Goal: Use online tool/utility: Utilize a website feature to perform a specific function

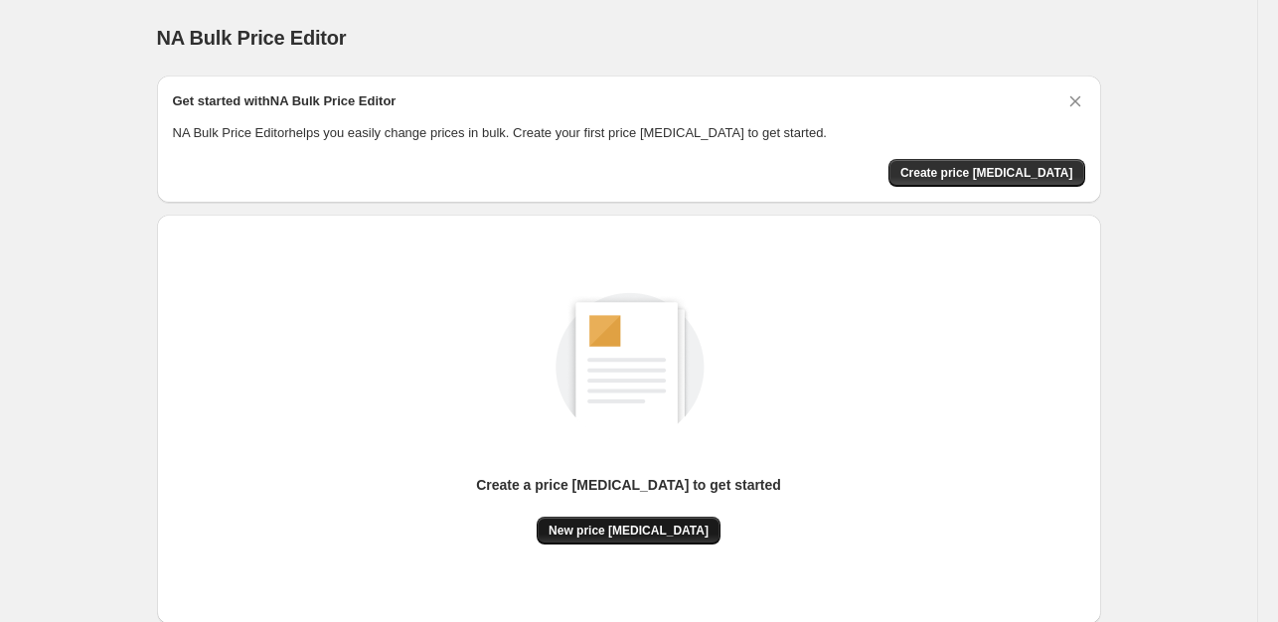
click at [616, 524] on span "New price [MEDICAL_DATA]" at bounding box center [629, 531] width 160 height 16
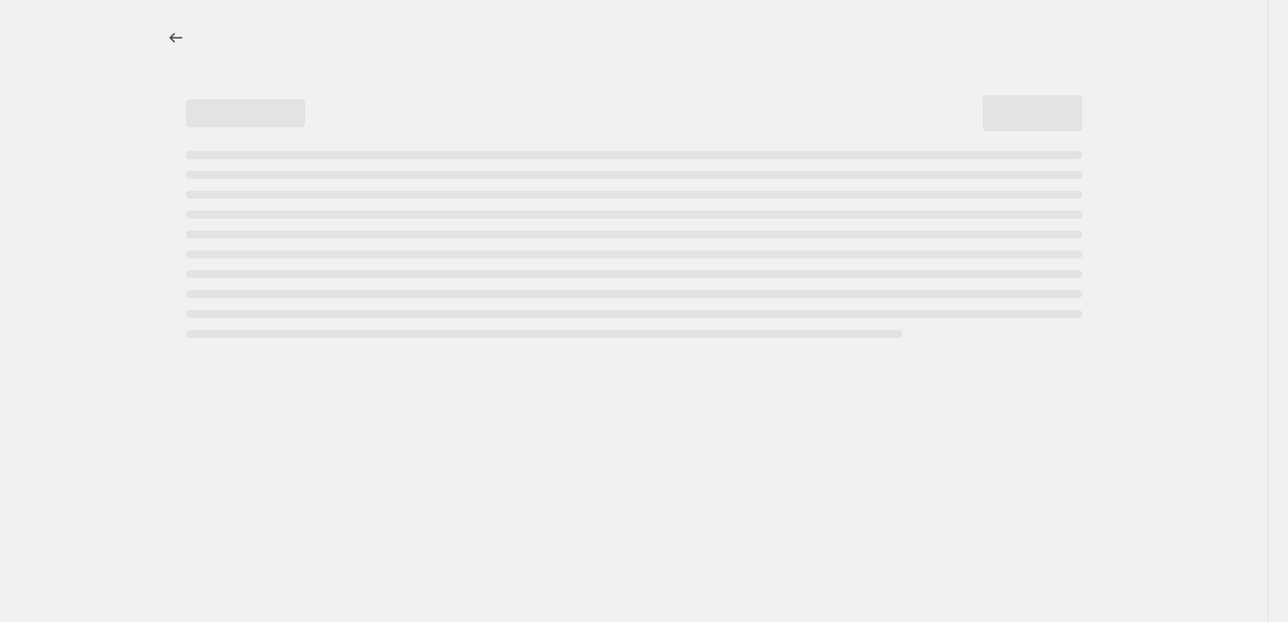
select select "percentage"
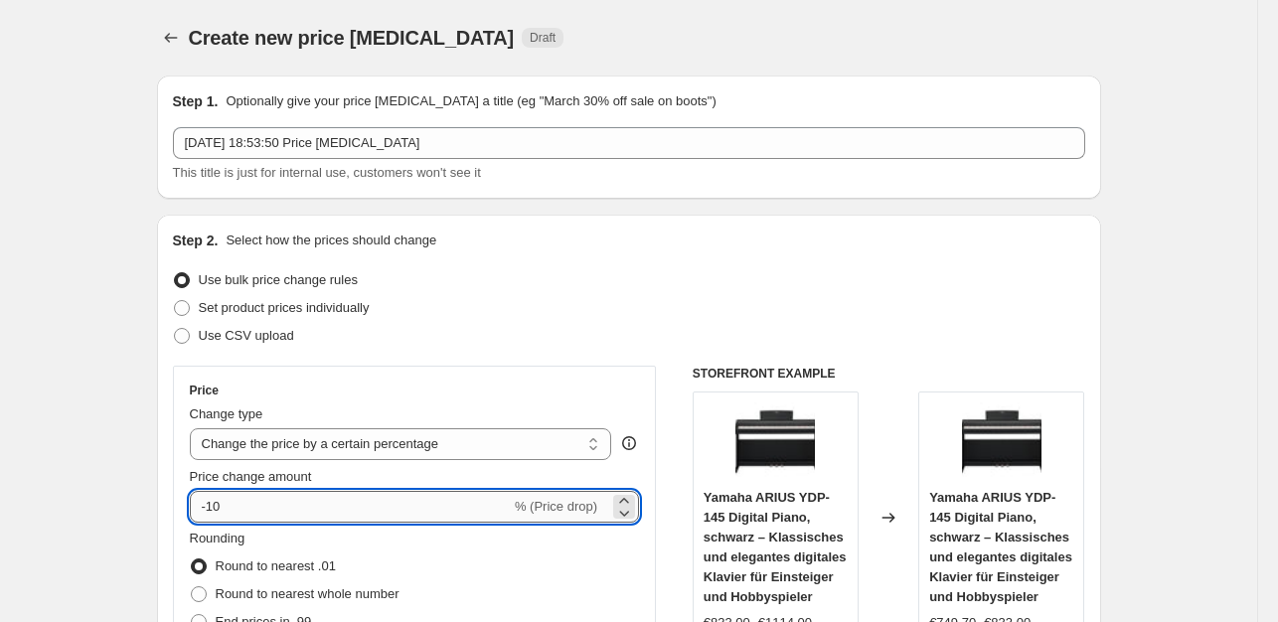
click at [294, 508] on input "-10" at bounding box center [350, 507] width 321 height 32
type input "-1"
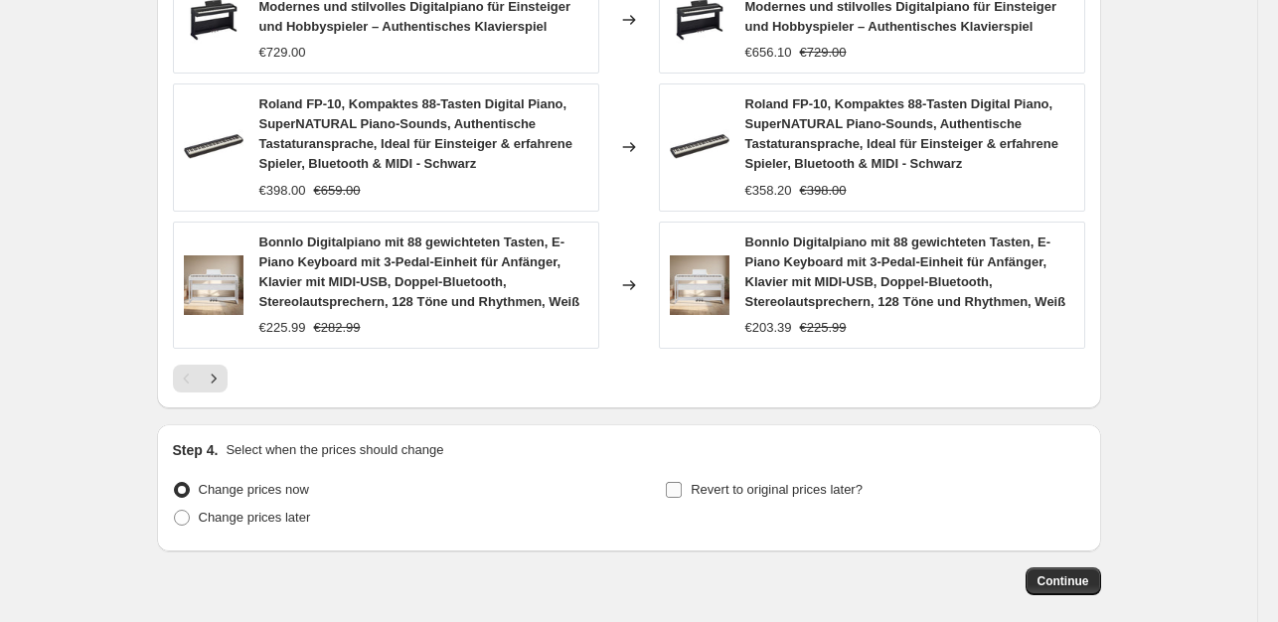
scroll to position [1555, 0]
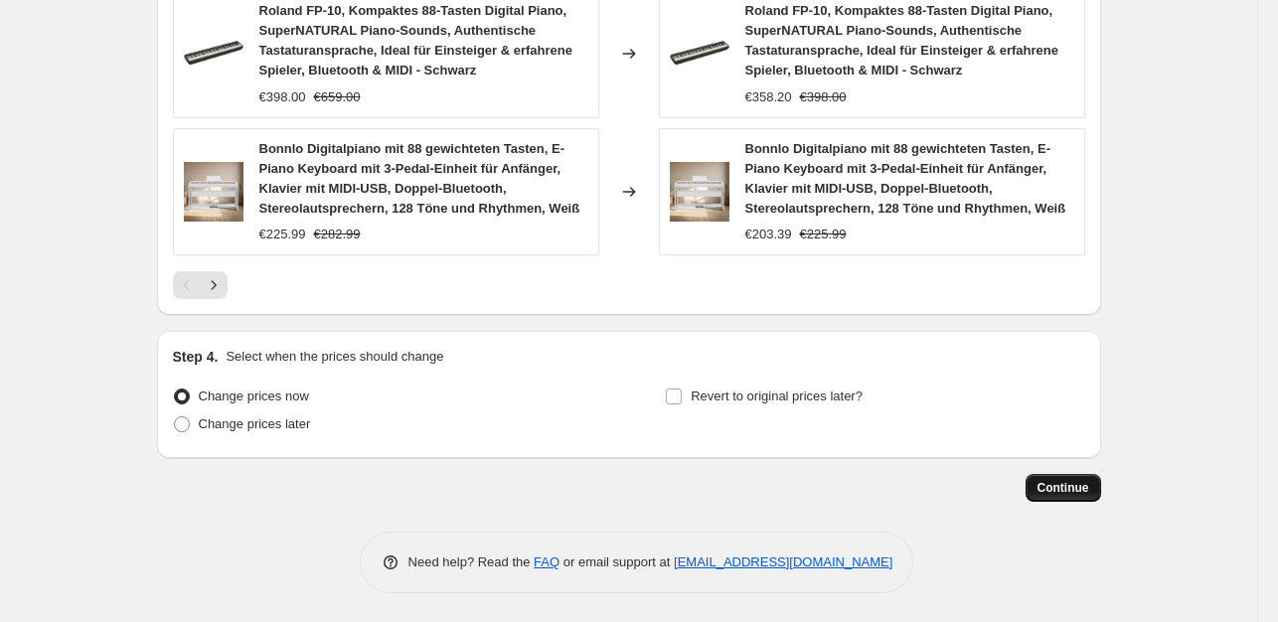
type input "-35"
click at [1067, 478] on button "Continue" at bounding box center [1064, 488] width 76 height 28
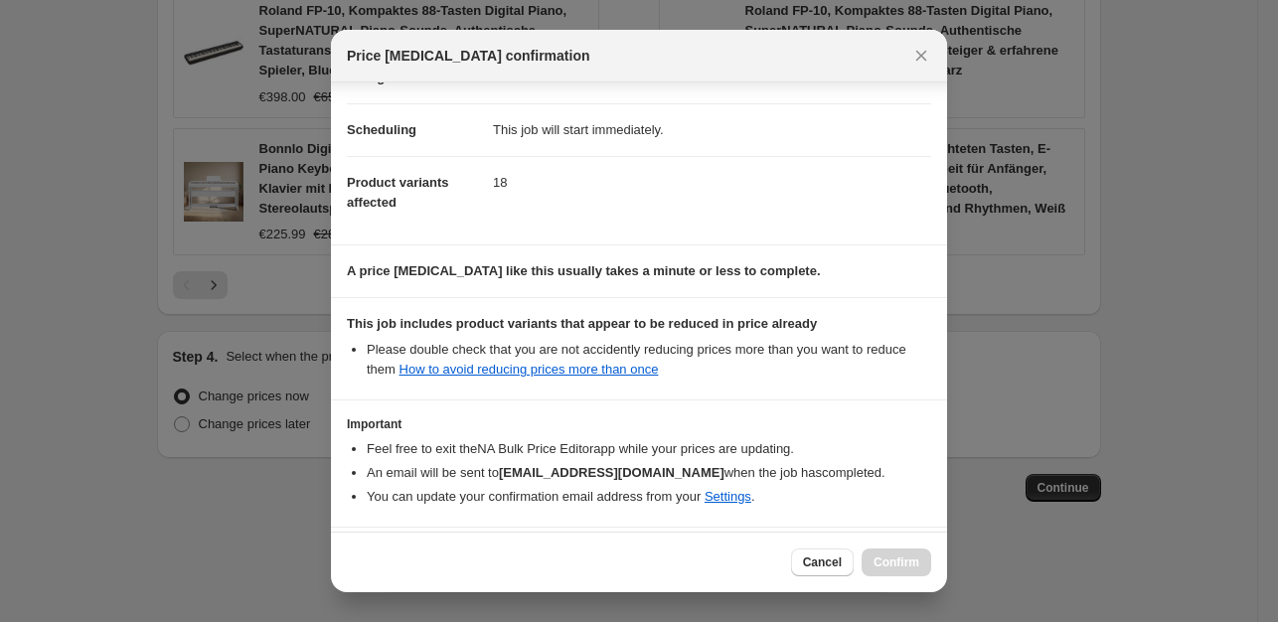
scroll to position [213, 0]
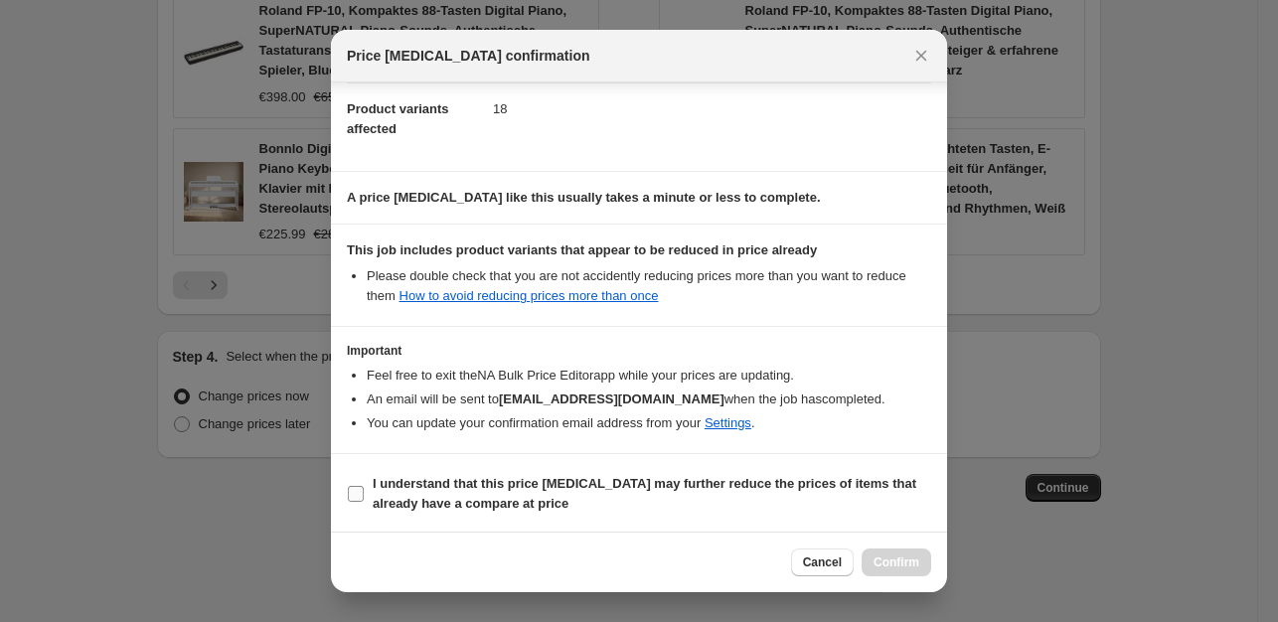
click at [354, 494] on input "I understand that this price [MEDICAL_DATA] may further reduce the prices of it…" at bounding box center [356, 494] width 16 height 16
checkbox input "true"
click at [882, 560] on span "Confirm" at bounding box center [897, 563] width 46 height 16
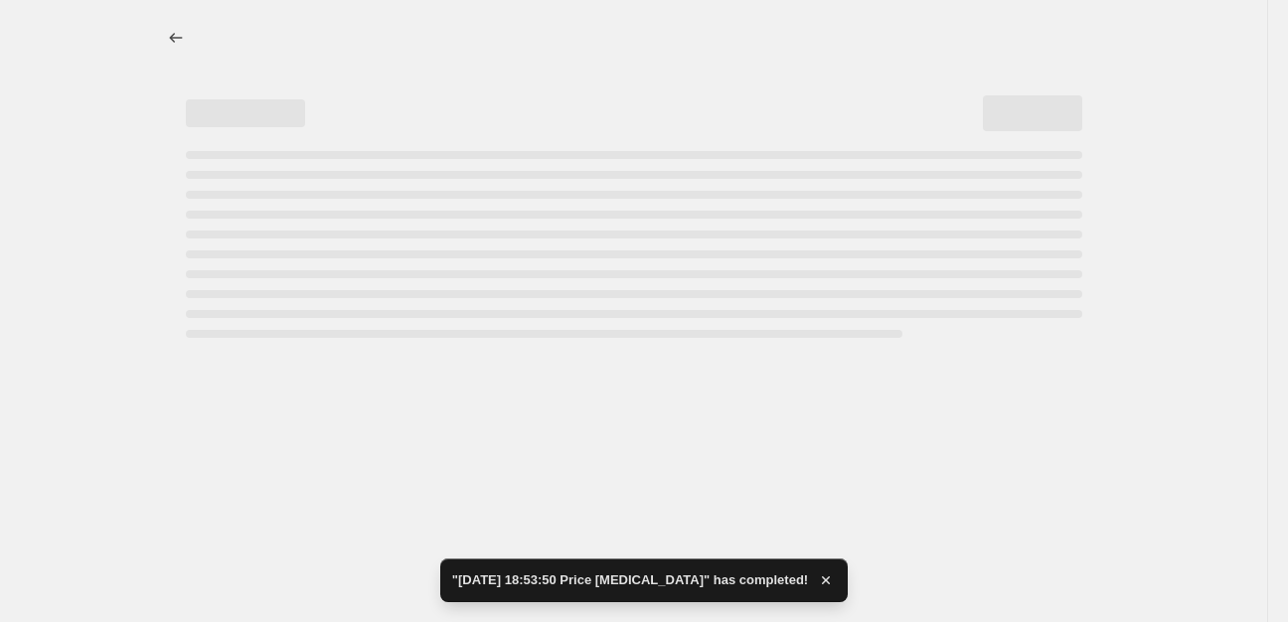
select select "percentage"
